Goal: Transaction & Acquisition: Obtain resource

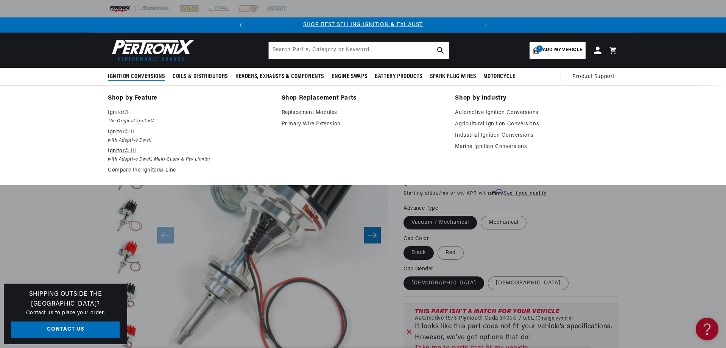
click at [127, 150] on p "Ignitor© III" at bounding box center [189, 150] width 163 height 9
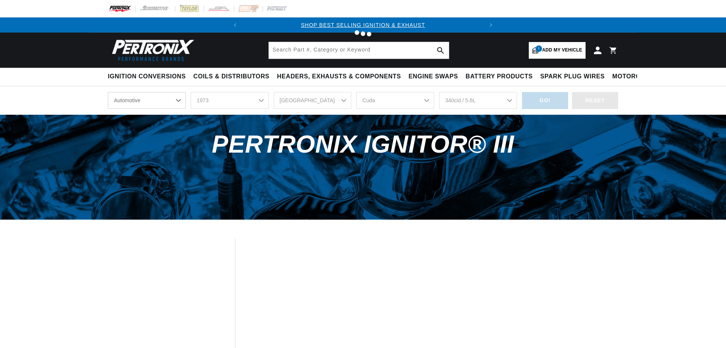
select select "1973"
select select "[GEOGRAPHIC_DATA]"
select select "Cuda"
select select "340cid-5.6L"
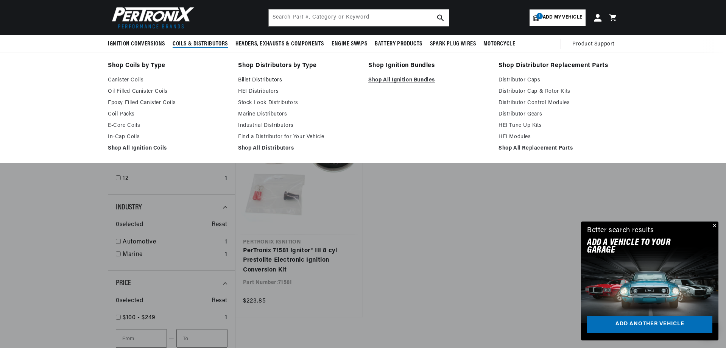
click at [271, 79] on link "Billet Distributors" at bounding box center [298, 80] width 120 height 9
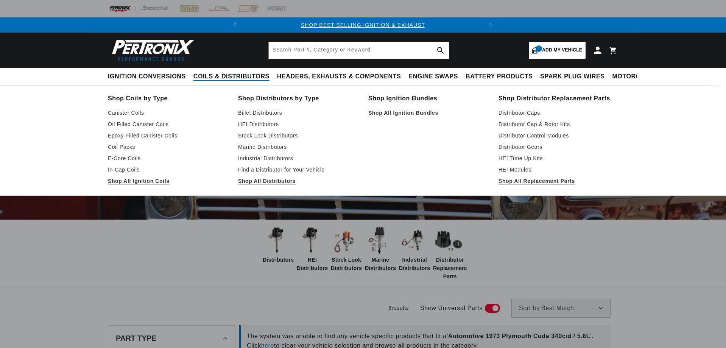
select select "1973"
select select "[GEOGRAPHIC_DATA]"
select select "Cuda"
select select "340cid-5.6L"
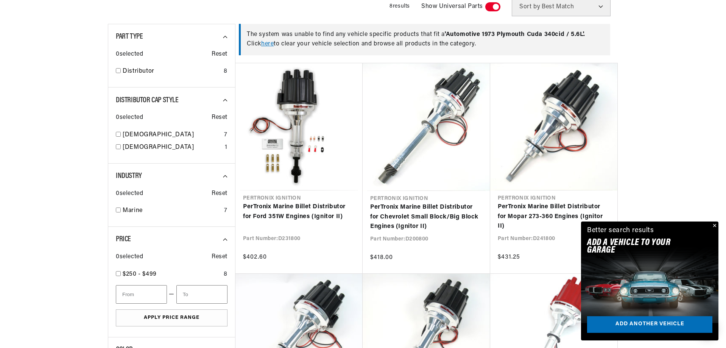
scroll to position [303, 0]
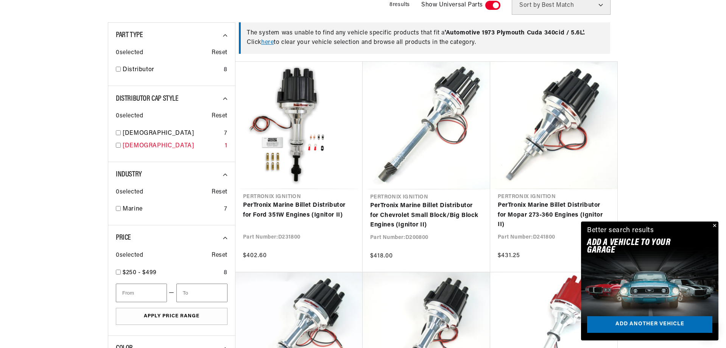
click at [117, 144] on input "checkbox" at bounding box center [118, 145] width 5 height 5
checkbox input "true"
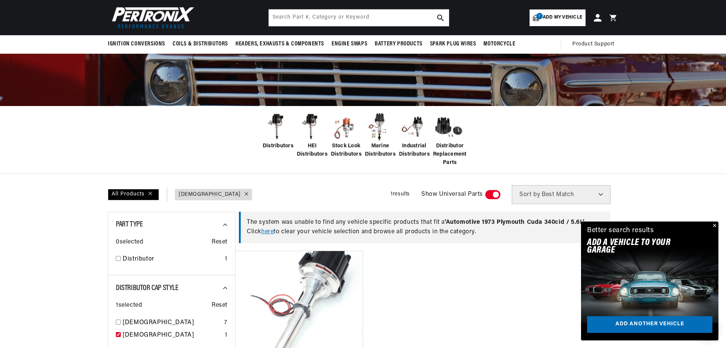
scroll to position [0, 229]
click at [348, 147] on span "Stock Look Distributors" at bounding box center [346, 150] width 31 height 17
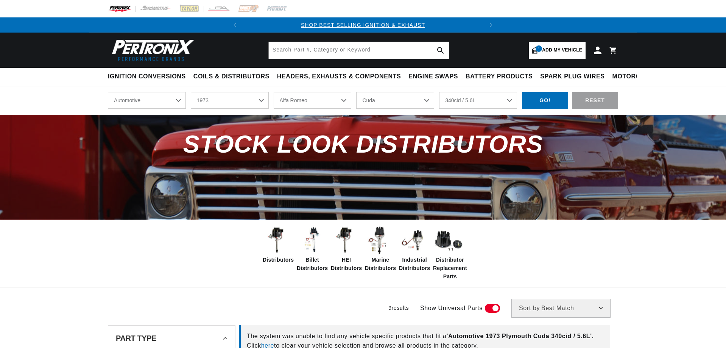
select select "1973"
select select "[GEOGRAPHIC_DATA]"
select select "Cuda"
select select "340cid-5.6L"
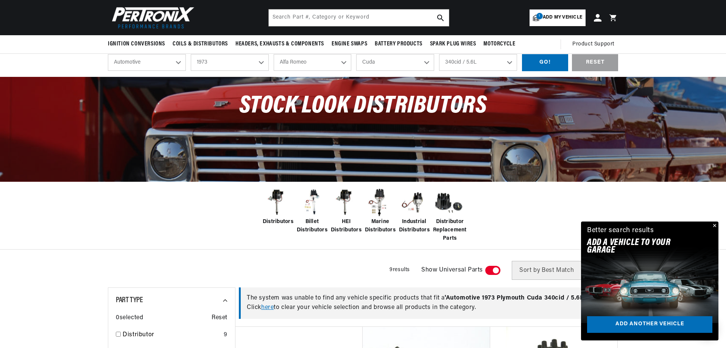
scroll to position [0, 229]
click at [541, 61] on div "GO!" at bounding box center [545, 62] width 46 height 17
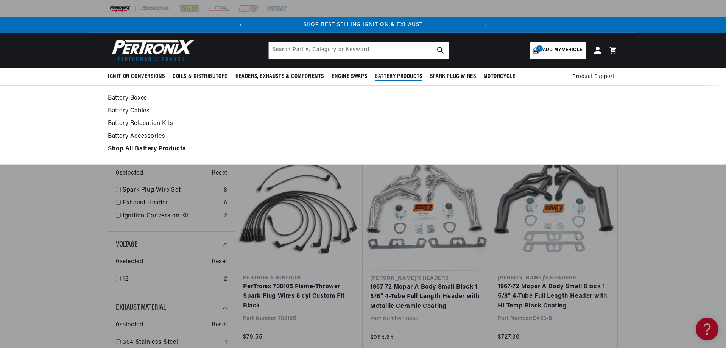
click at [61, 86] on div "Battery Boxes Battery Cables" at bounding box center [363, 124] width 726 height 79
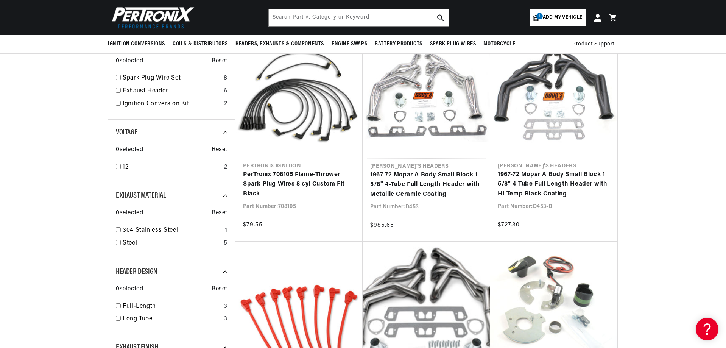
scroll to position [38, 0]
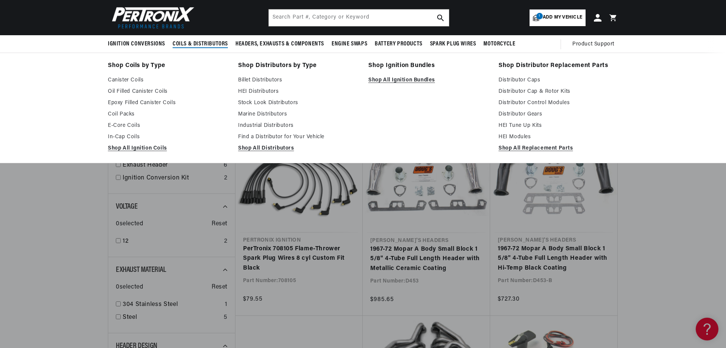
click at [205, 45] on span "Coils & Distributors" at bounding box center [200, 44] width 55 height 8
click at [273, 78] on link "Billet Distributors" at bounding box center [298, 80] width 120 height 9
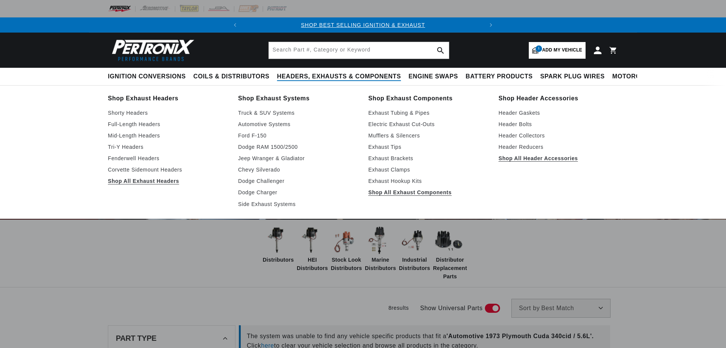
select select "1973"
select select "Plymouth"
select select "Cuda"
select select "340cid-5.6L"
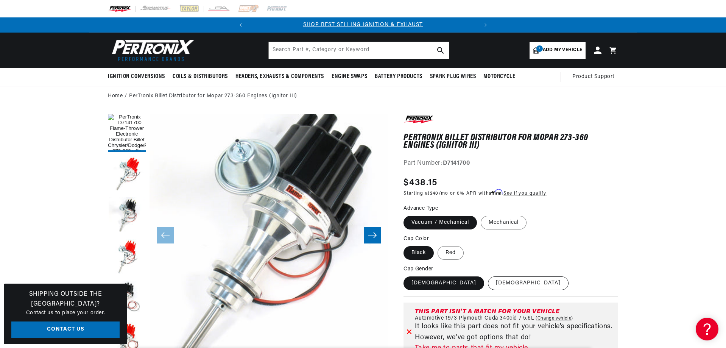
click at [488, 283] on label "[DEMOGRAPHIC_DATA]" at bounding box center [528, 283] width 81 height 14
click at [488, 275] on input "[DEMOGRAPHIC_DATA]" at bounding box center [488, 275] width 0 height 0
radio input "true"
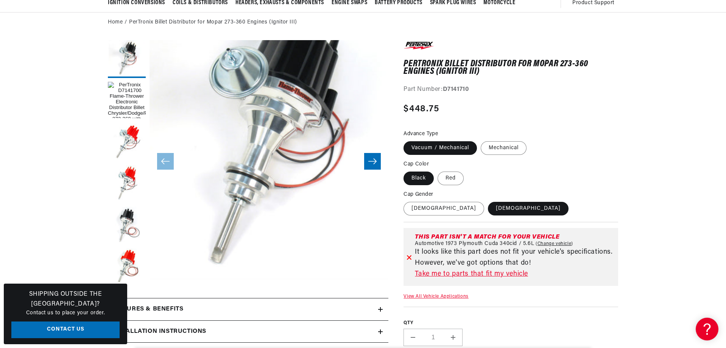
scroll to position [76, 0]
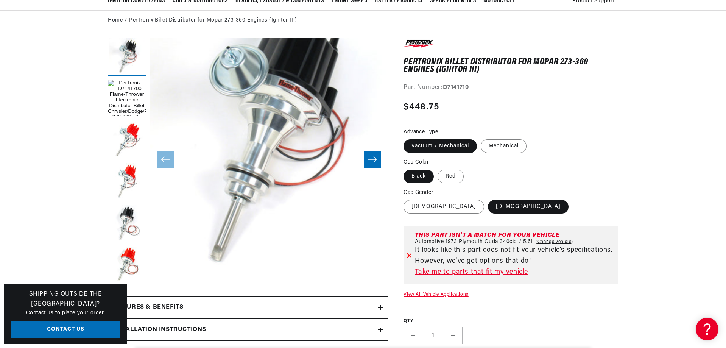
click at [493, 273] on link "Take me to parts that fit my vehicle" at bounding box center [515, 272] width 200 height 11
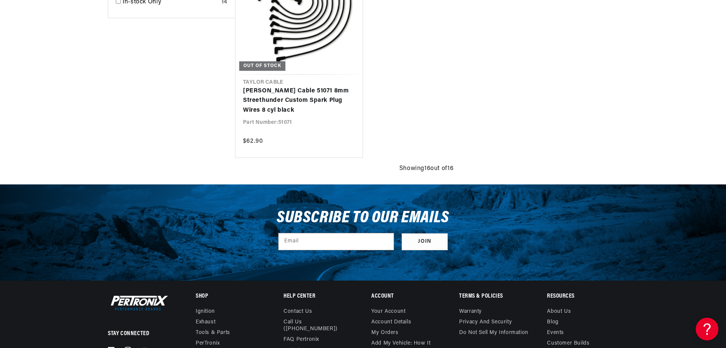
scroll to position [0, 229]
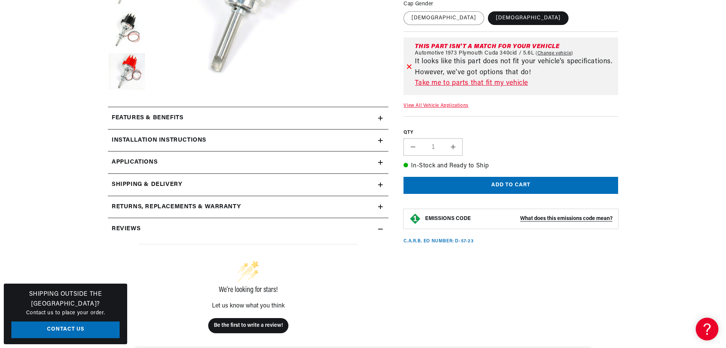
scroll to position [0, 229]
click at [178, 138] on h2 "Installation instructions" at bounding box center [159, 140] width 95 height 10
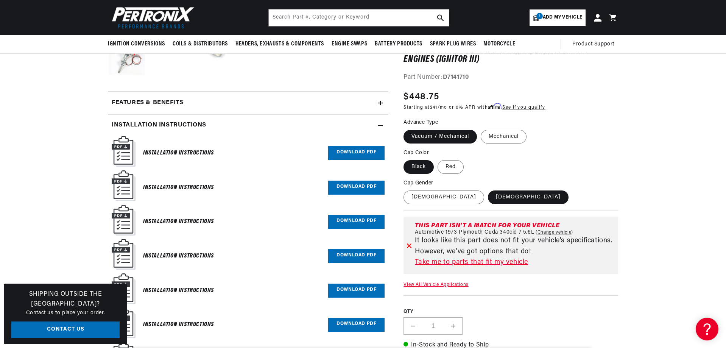
scroll to position [265, 0]
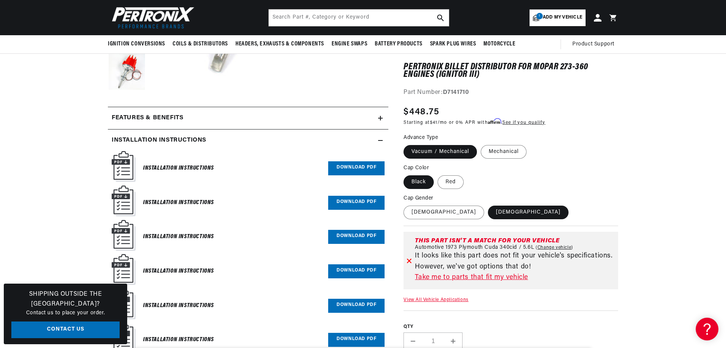
click at [176, 165] on h6 "Installation Instructions" at bounding box center [178, 168] width 71 height 10
click at [369, 170] on link "Download PDF" at bounding box center [356, 168] width 56 height 14
